Goal: Navigation & Orientation: Understand site structure

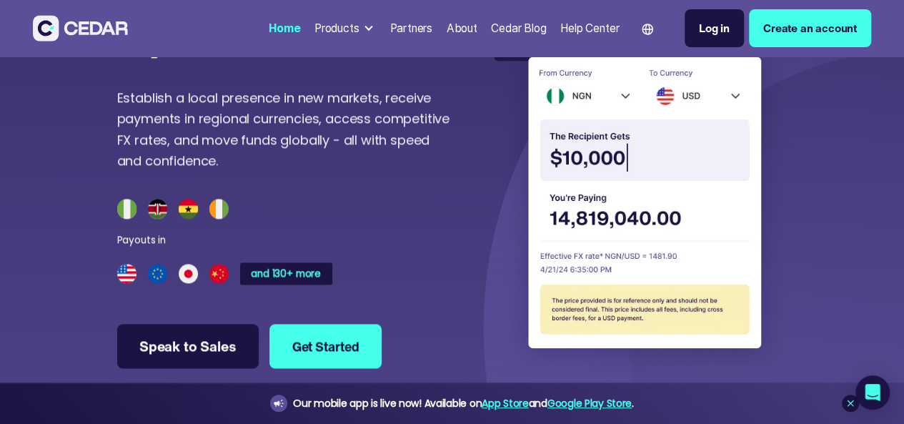
scroll to position [3636, 0]
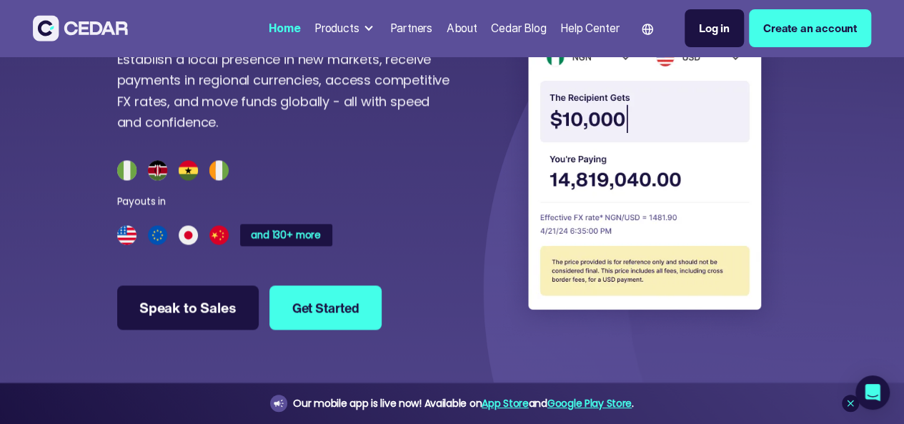
click at [669, 337] on img at bounding box center [640, 158] width 293 height 357
click at [363, 31] on div at bounding box center [368, 28] width 11 height 11
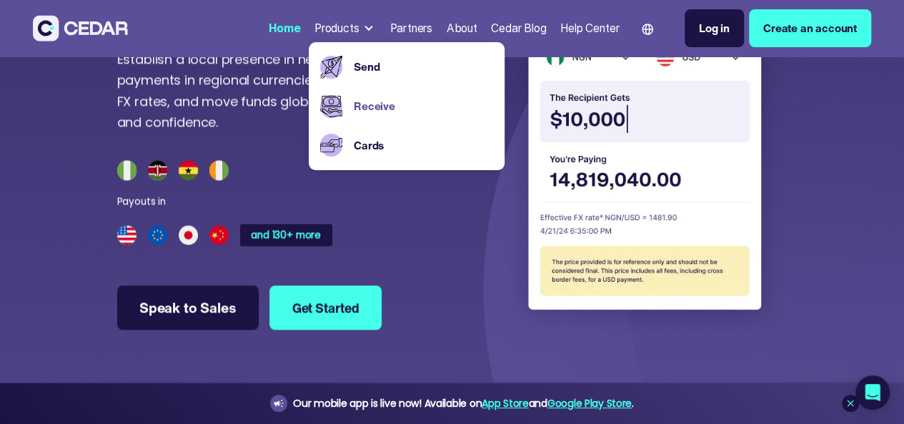
click at [354, 106] on link "Receive" at bounding box center [423, 106] width 139 height 16
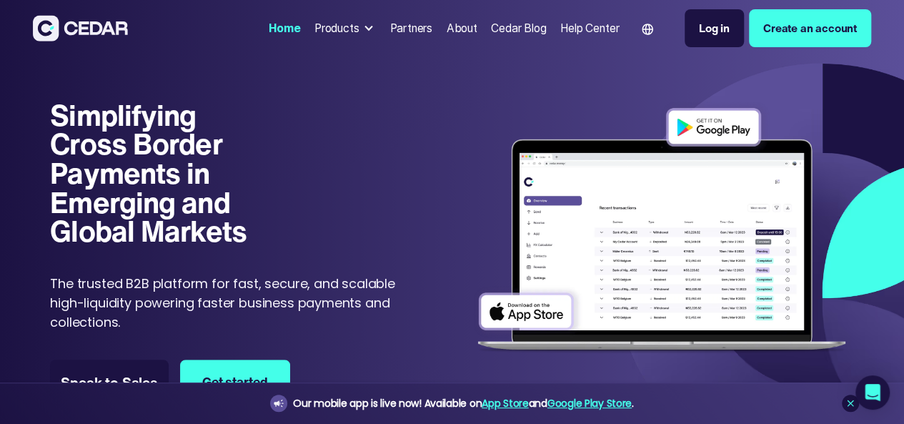
click at [446, 36] on div "About" at bounding box center [461, 28] width 31 height 16
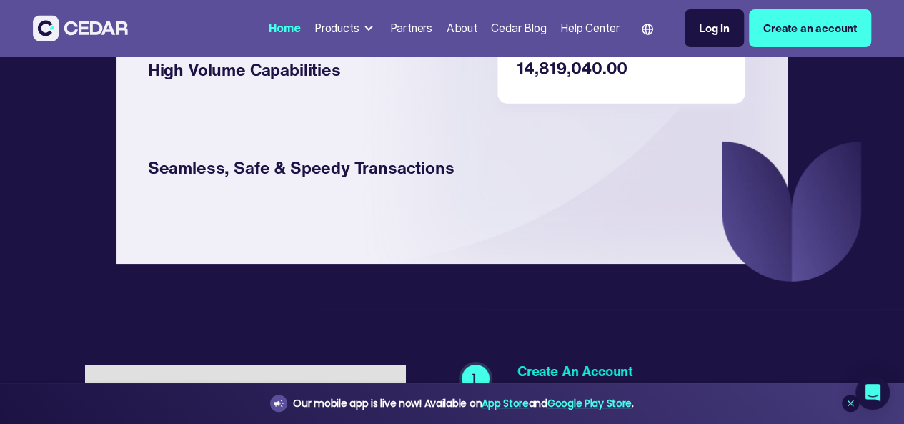
scroll to position [2217, 0]
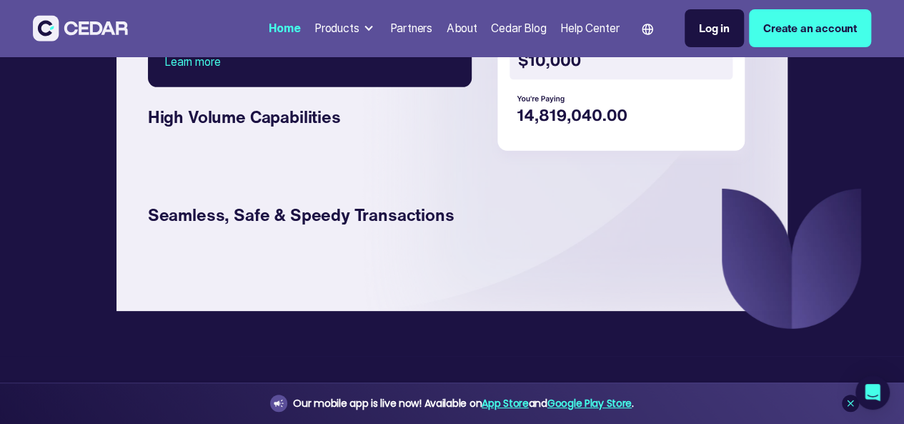
click at [577, 165] on img at bounding box center [623, 60] width 265 height 209
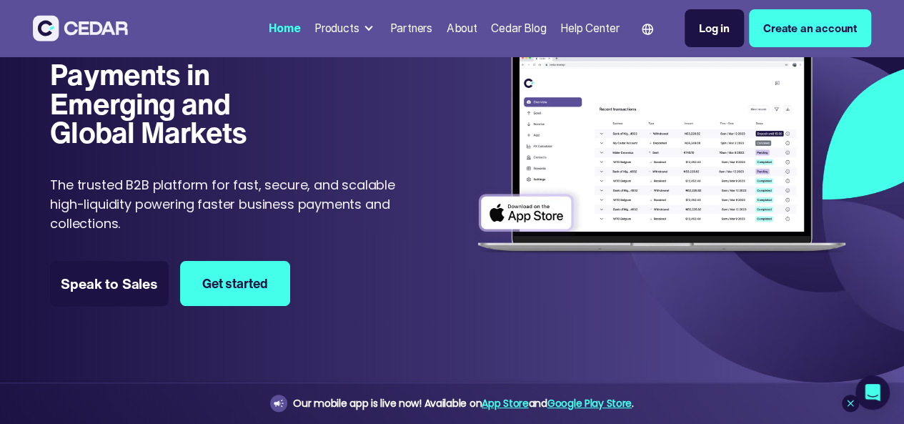
scroll to position [0, 0]
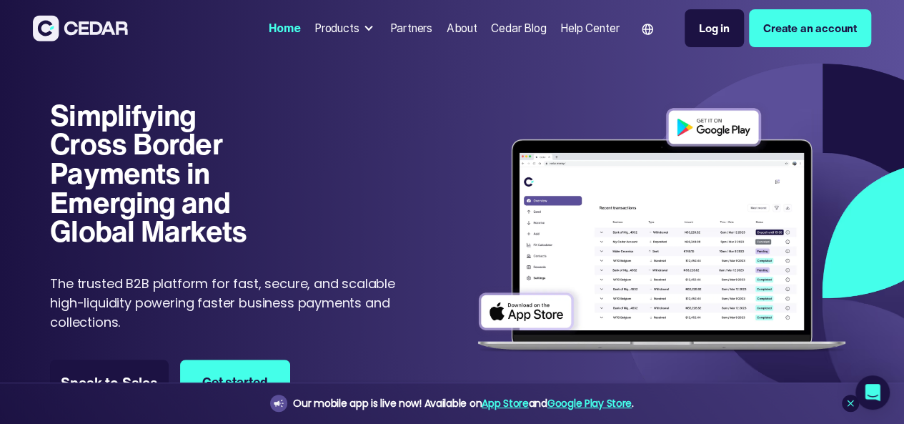
click at [314, 28] on div "Products" at bounding box center [336, 28] width 45 height 16
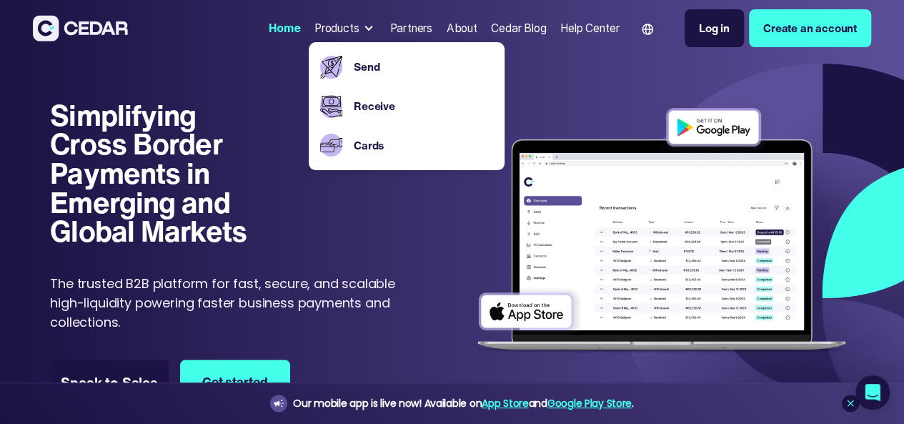
click at [269, 28] on div "Home" at bounding box center [284, 28] width 31 height 16
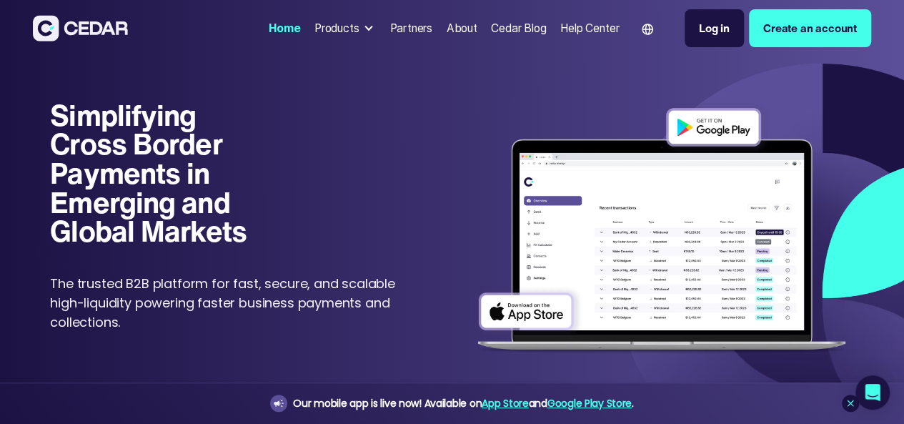
click at [699, 28] on div "Log in" at bounding box center [714, 28] width 31 height 16
click at [314, 26] on div "Products" at bounding box center [336, 28] width 45 height 16
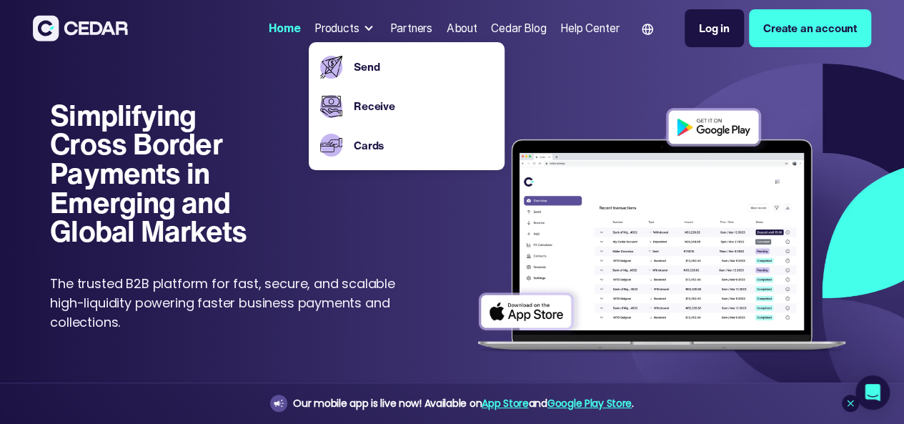
click at [446, 34] on div "About" at bounding box center [461, 28] width 31 height 16
